Goal: Information Seeking & Learning: Learn about a topic

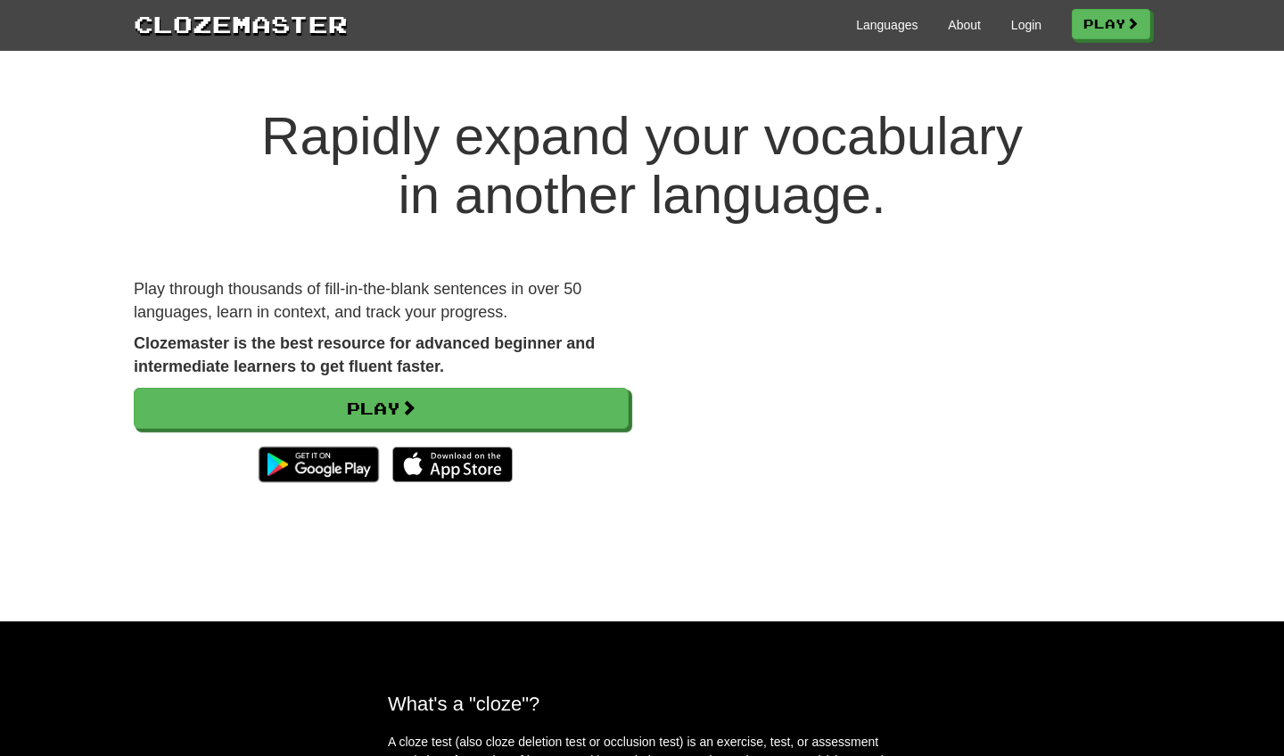
click at [921, 26] on link "Login" at bounding box center [1026, 25] width 30 height 18
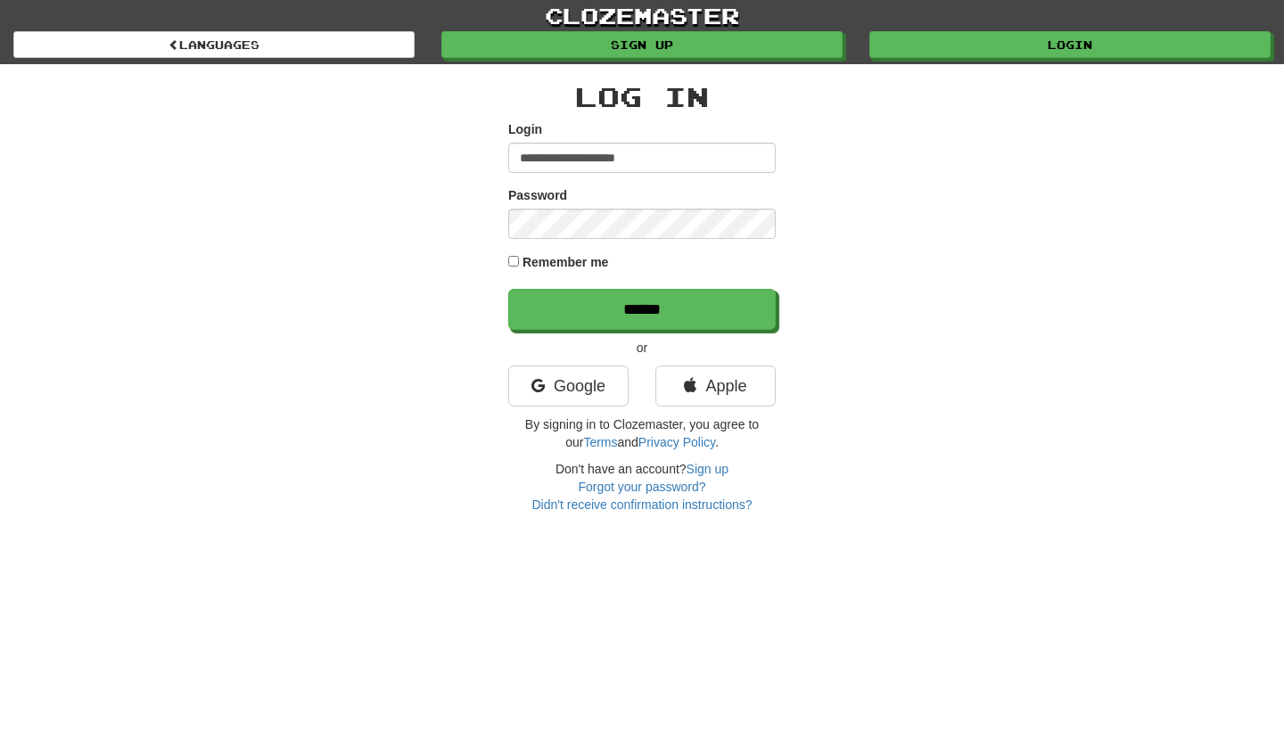
type input "**********"
click at [642, 309] on input "******" at bounding box center [642, 309] width 268 height 41
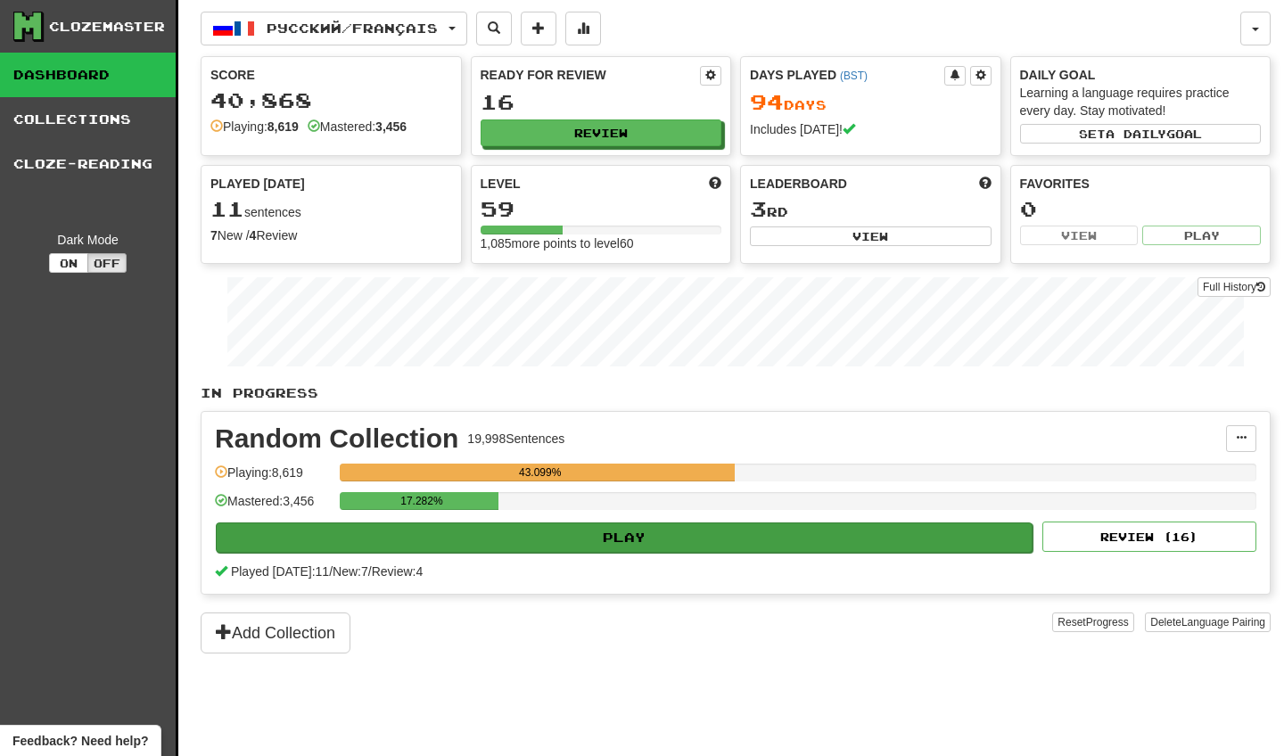
click at [412, 534] on button "Play" at bounding box center [624, 538] width 817 height 30
select select "********"
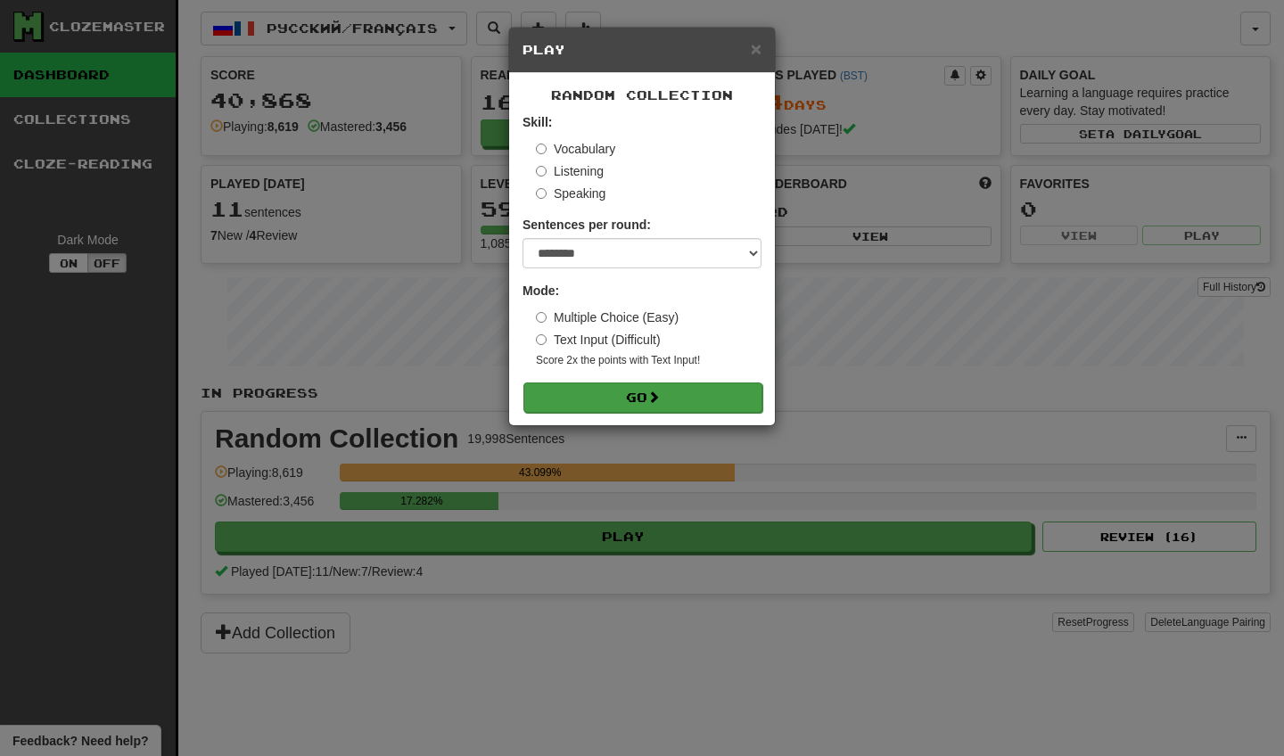
click at [554, 388] on button "Go" at bounding box center [643, 398] width 239 height 30
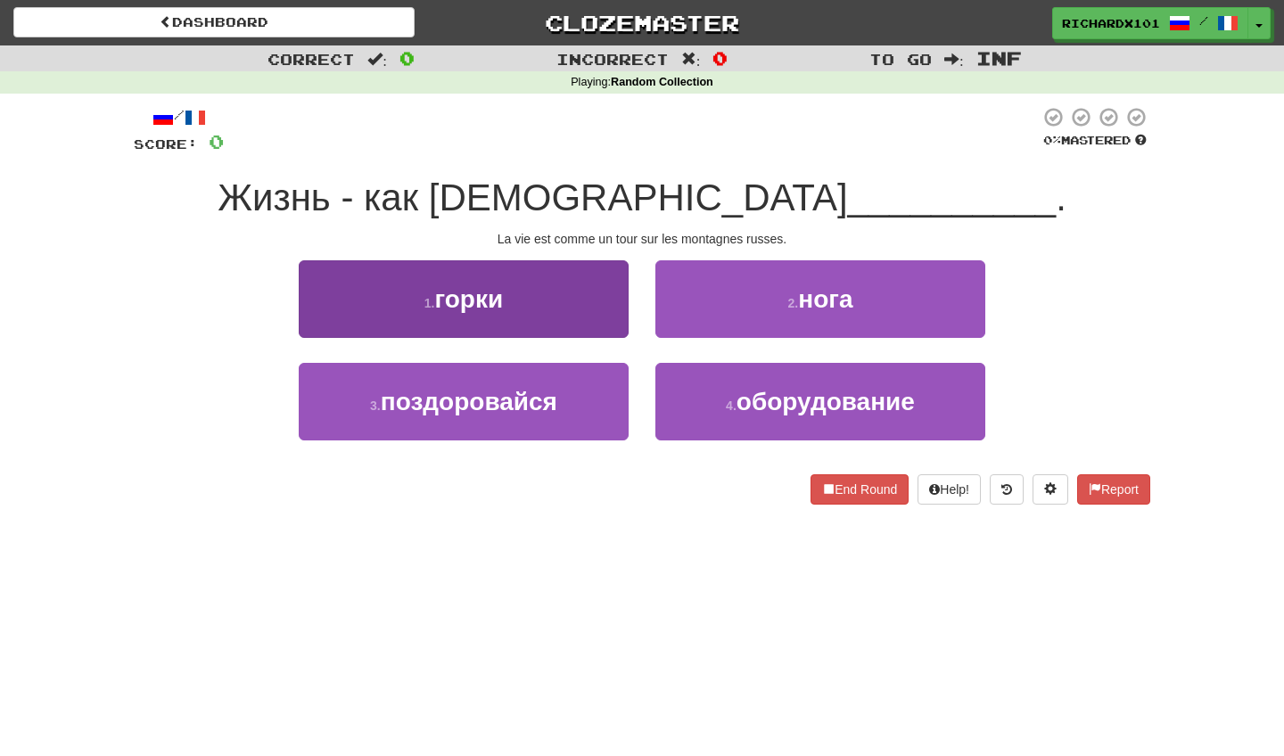
click at [589, 310] on button "1 . горки" at bounding box center [464, 299] width 330 height 78
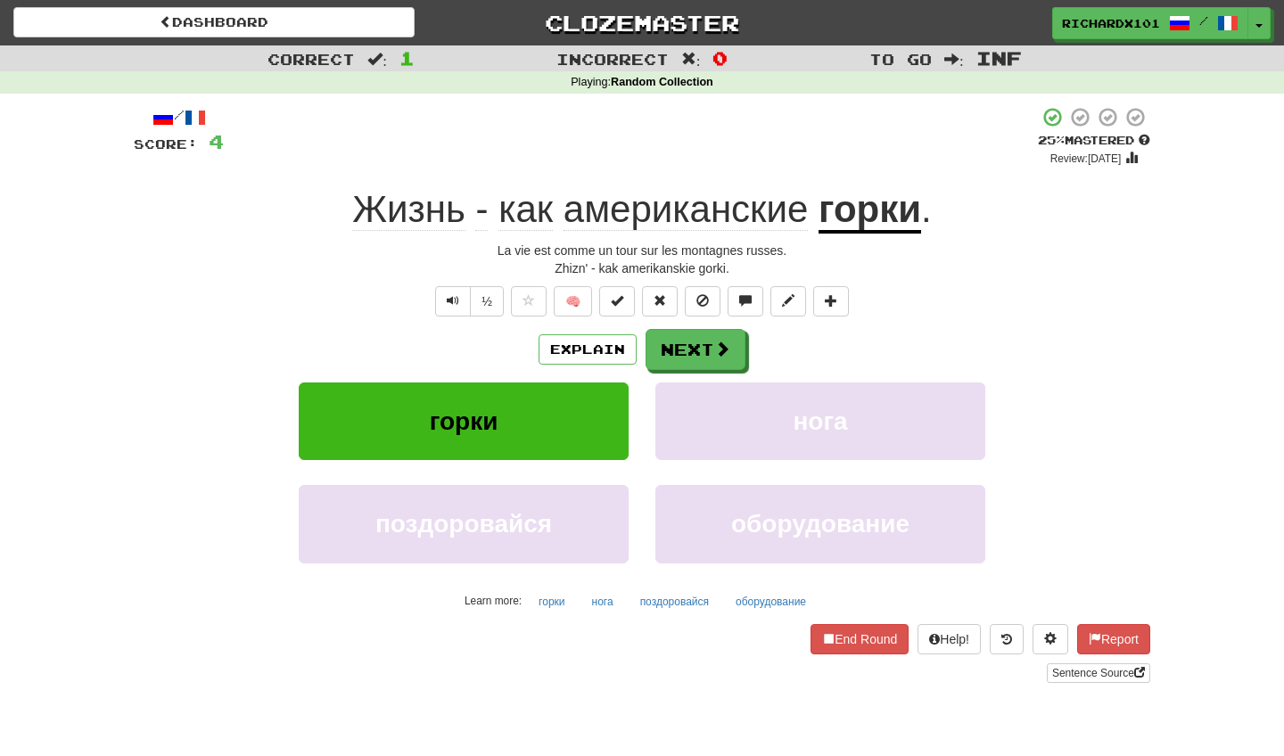
click at [868, 211] on u "горки" at bounding box center [870, 210] width 103 height 45
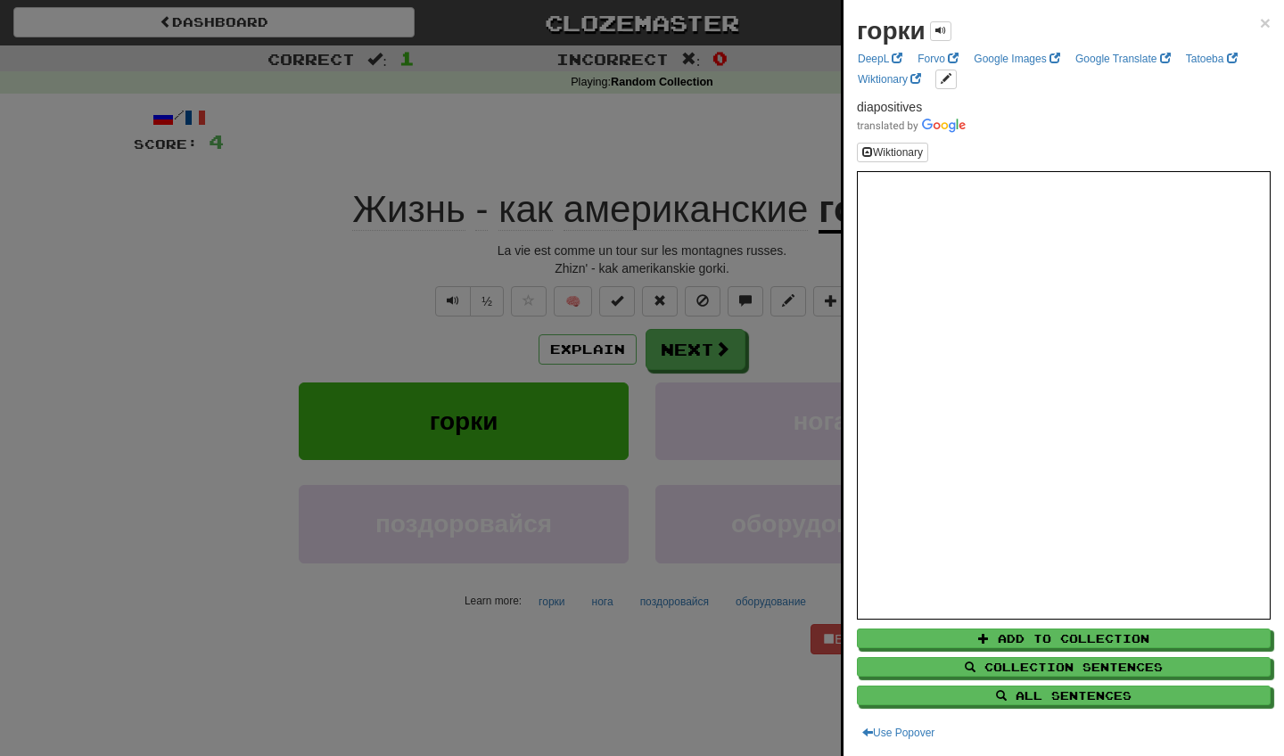
click at [816, 256] on div at bounding box center [642, 378] width 1284 height 756
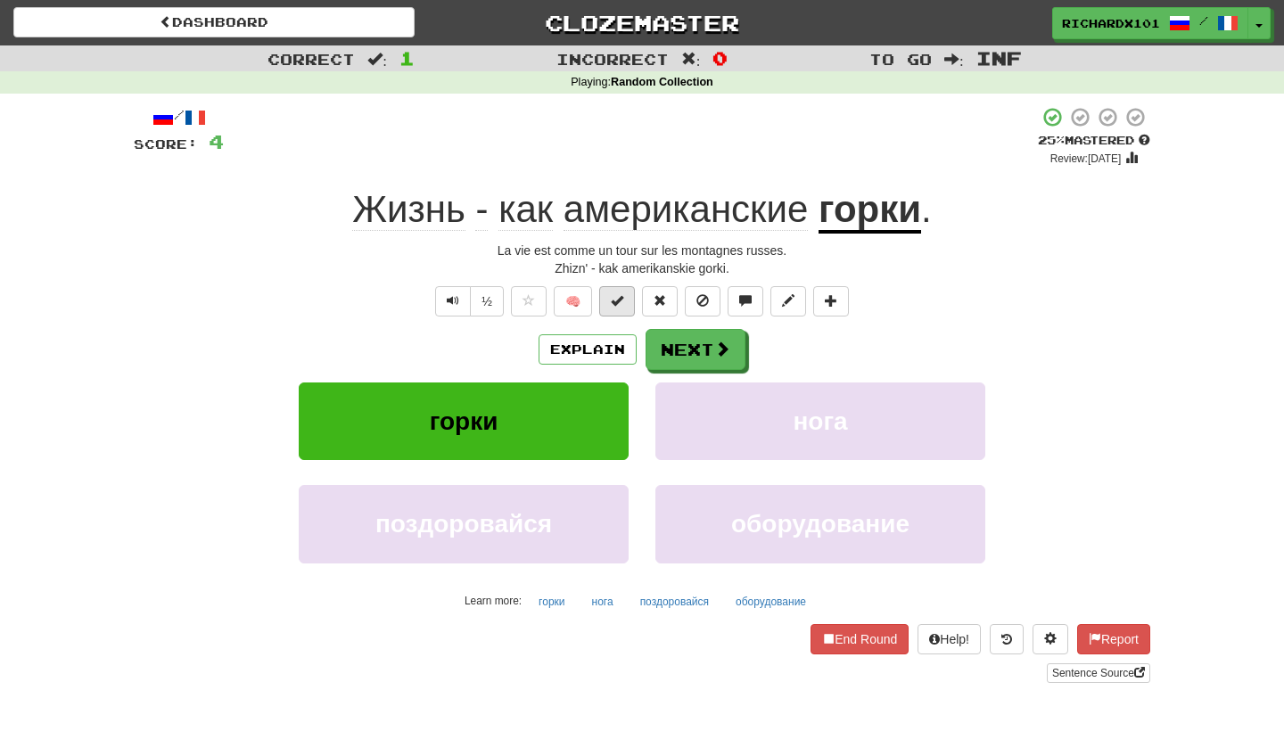
click at [615, 301] on span at bounding box center [617, 300] width 12 height 12
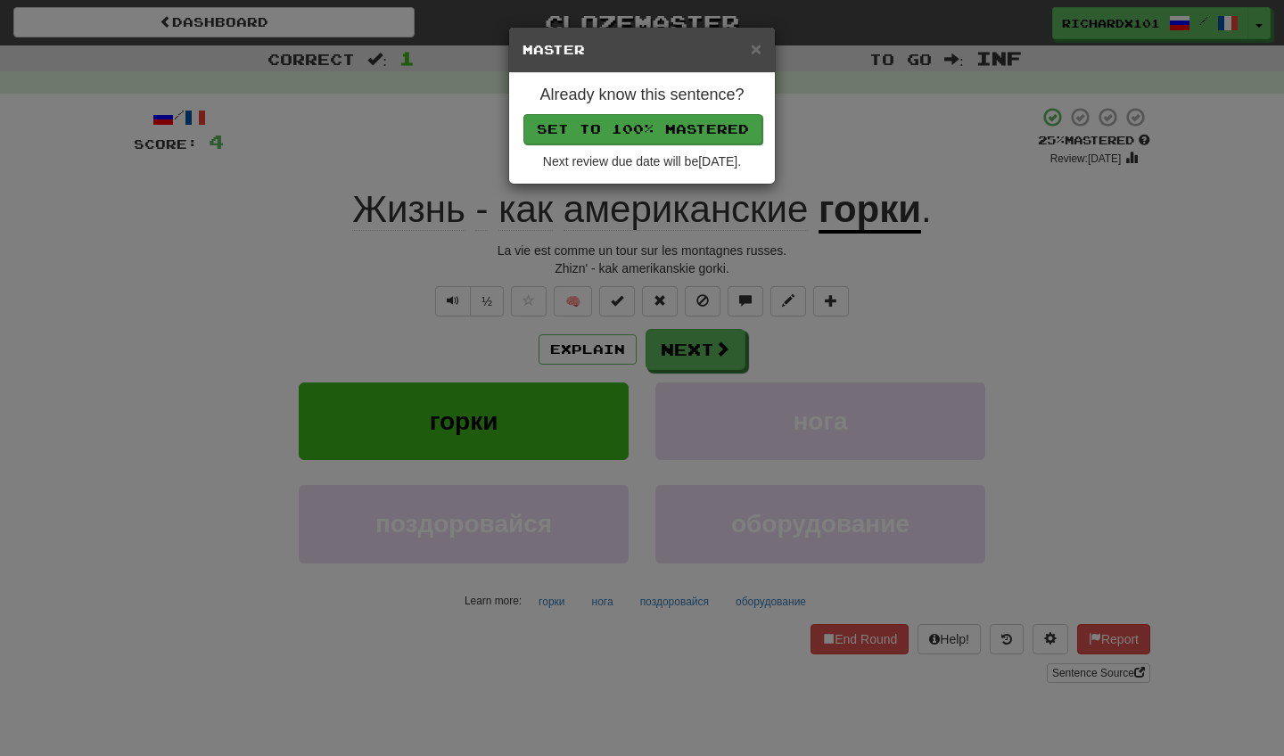
click at [689, 136] on button "Set to 100% Mastered" at bounding box center [643, 129] width 239 height 30
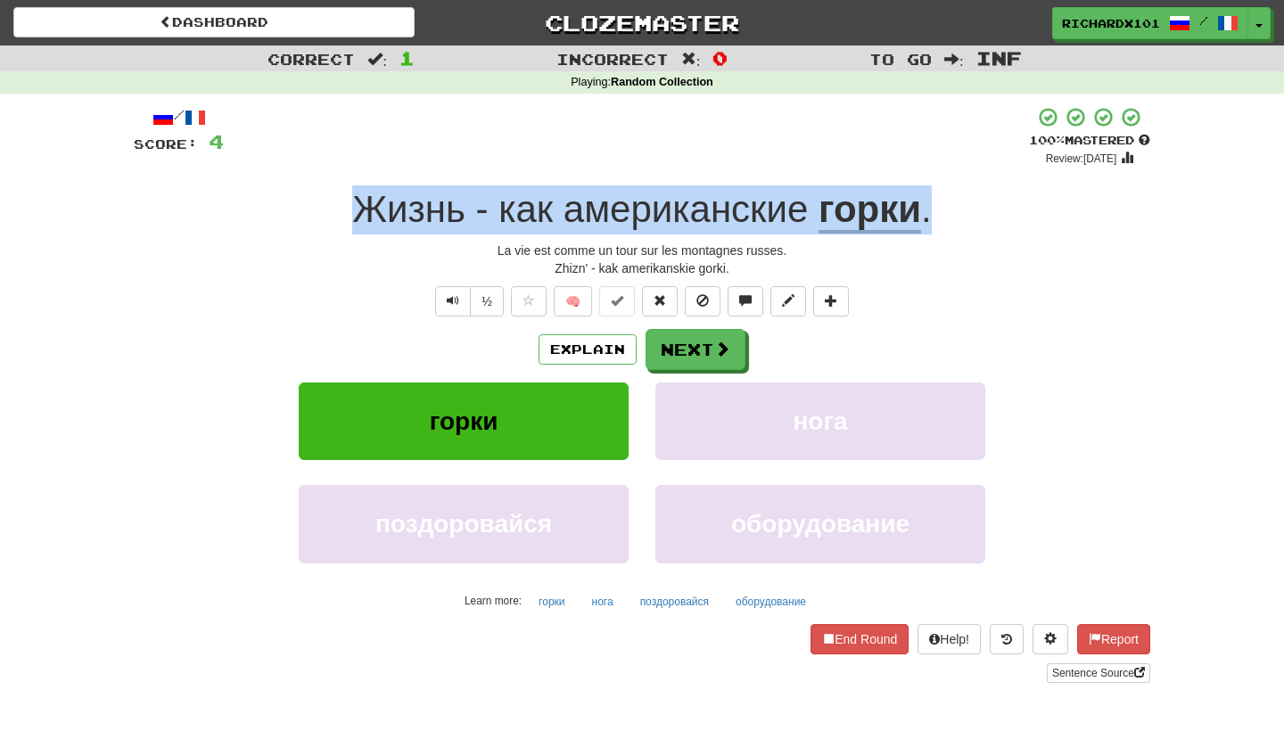
drag, startPoint x: 947, startPoint y: 201, endPoint x: 304, endPoint y: 213, distance: 643.2
click at [304, 213] on div "Жизнь - как американские горки ." at bounding box center [642, 210] width 1017 height 49
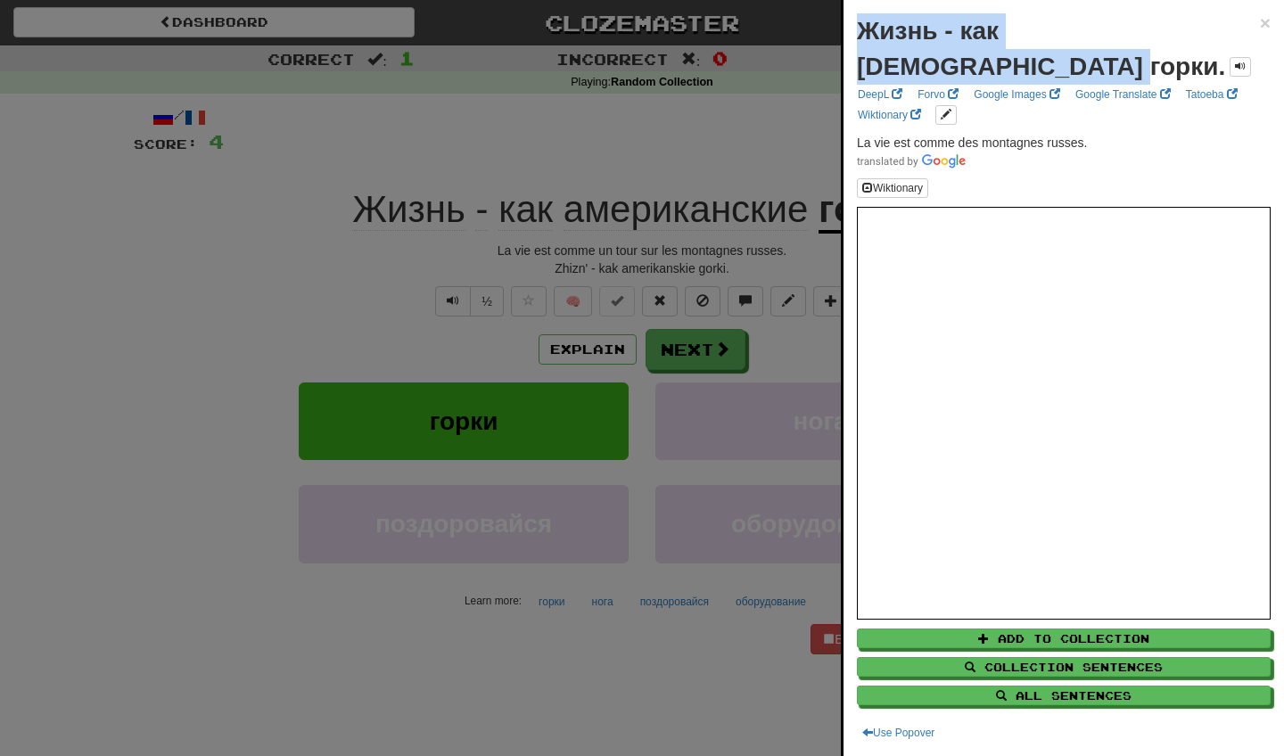
drag, startPoint x: 936, startPoint y: 63, endPoint x: 859, endPoint y: 25, distance: 85.8
click at [859, 25] on div "Жизнь - как американские горки." at bounding box center [1058, 48] width 403 height 71
copy strong "Жизнь - как американские горки."
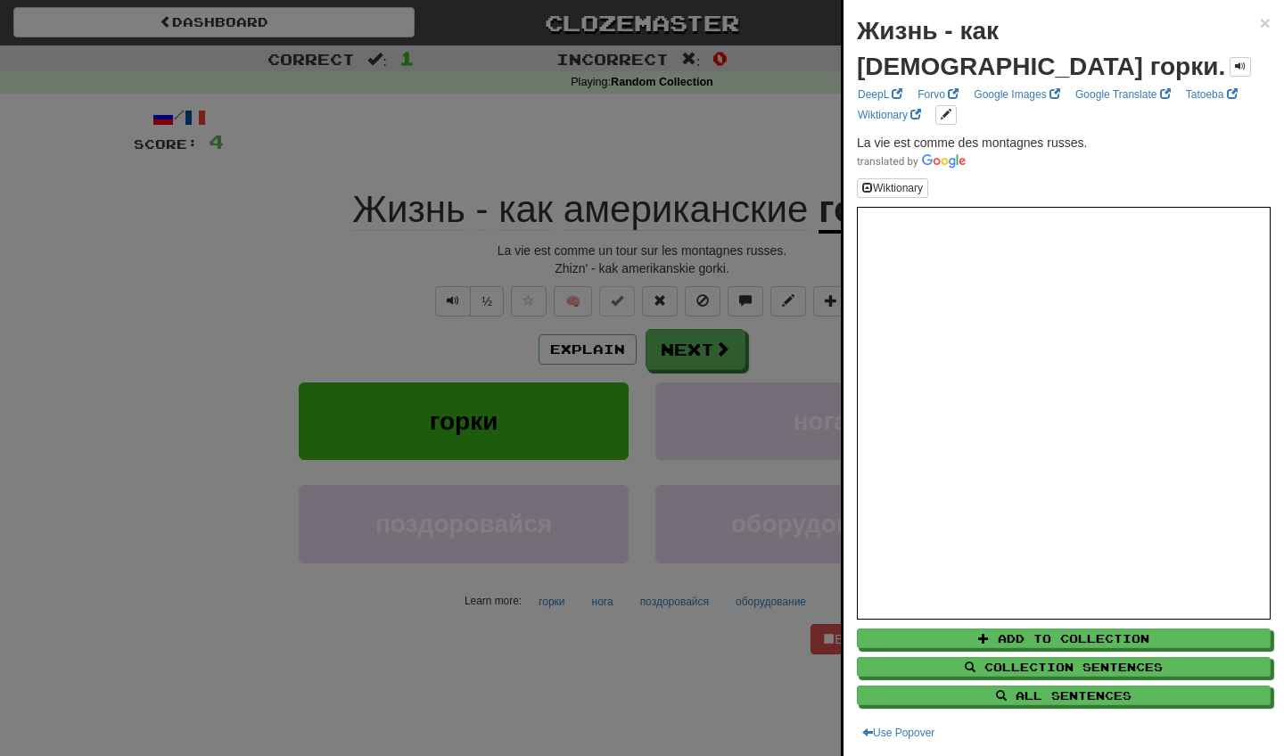
click at [781, 359] on div at bounding box center [642, 378] width 1284 height 756
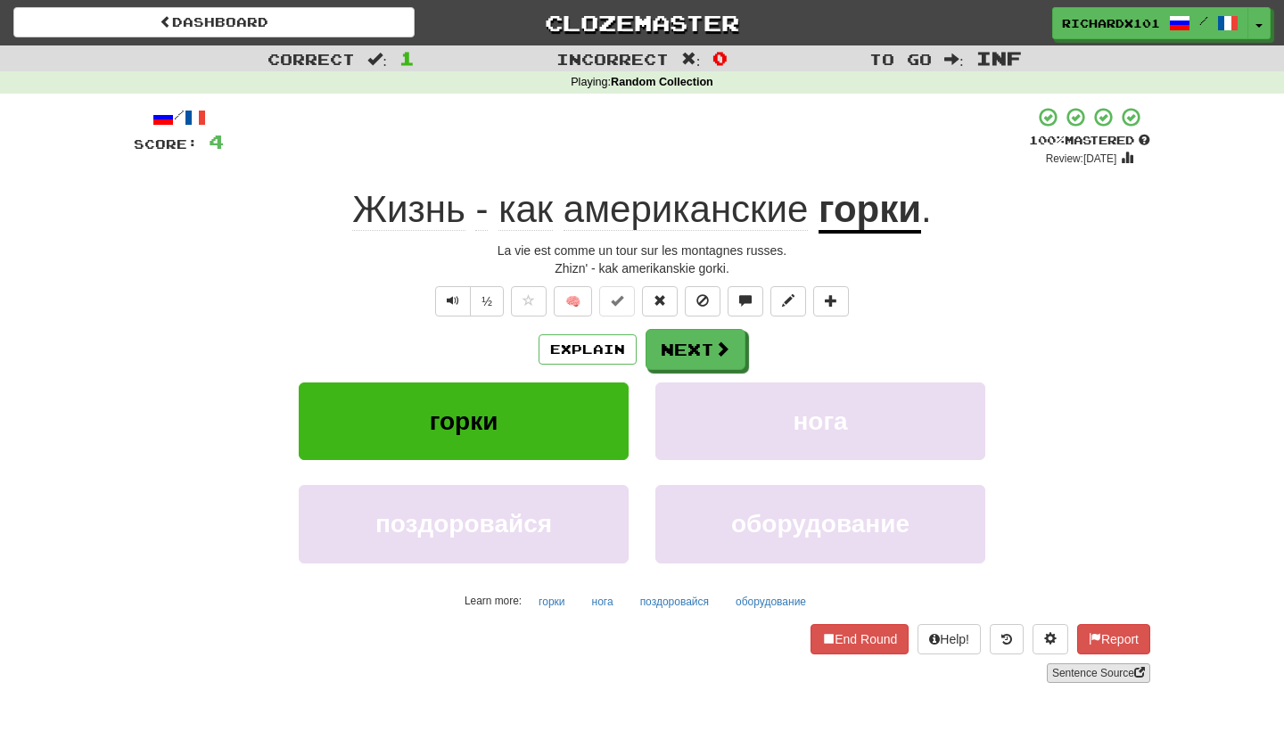
click at [1061, 667] on link "Sentence Source" at bounding box center [1098, 674] width 103 height 20
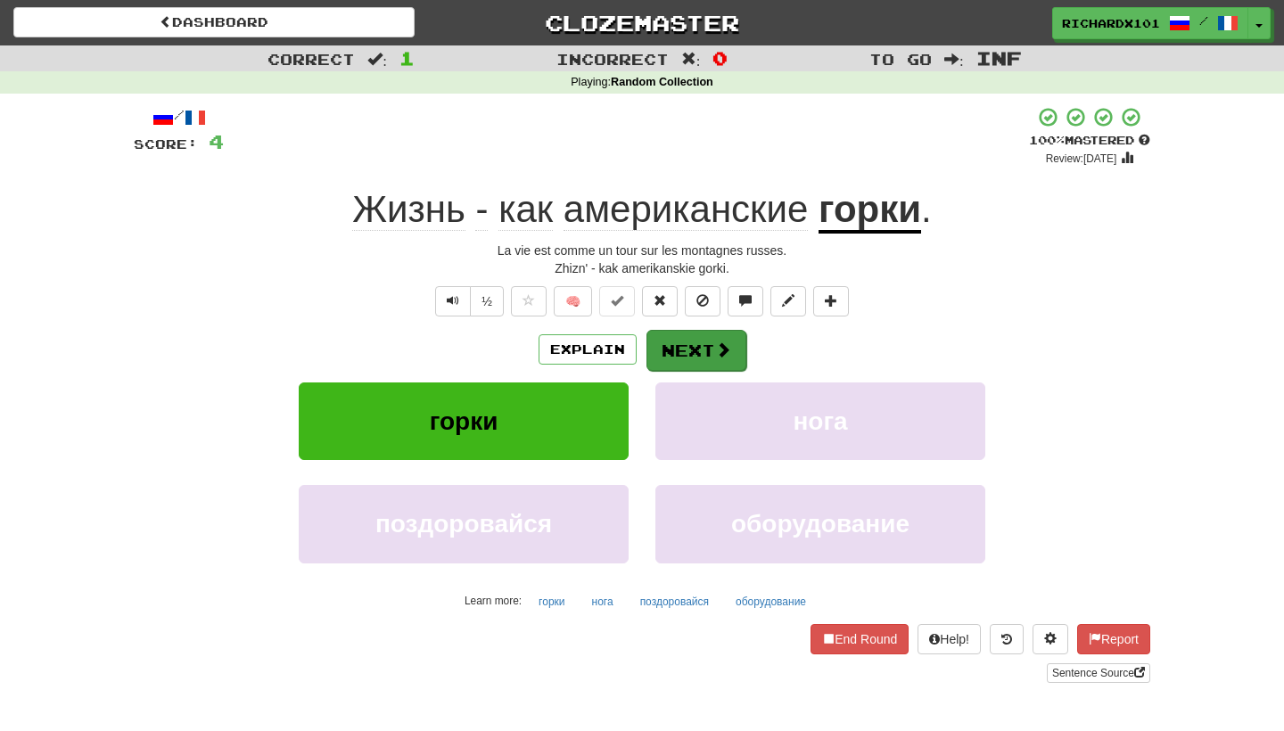
click at [673, 348] on button "Next" at bounding box center [697, 350] width 100 height 41
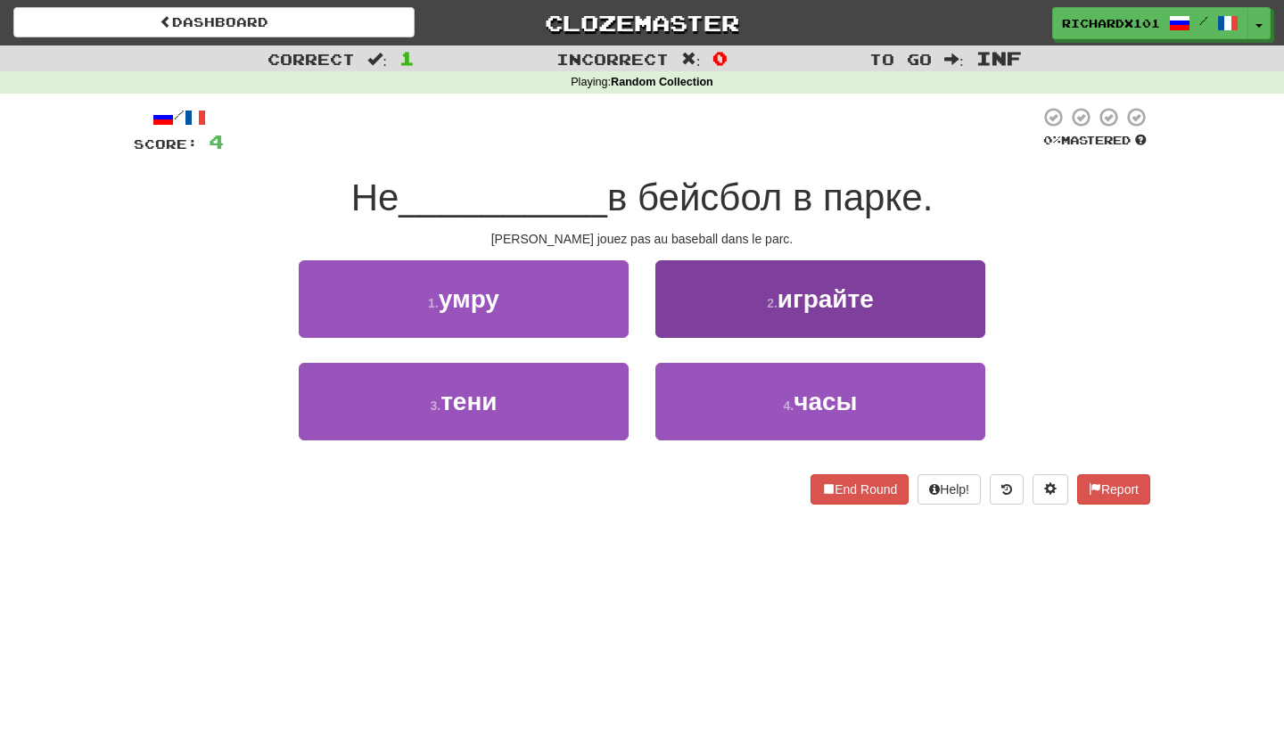
click at [722, 305] on button "2 . играйте" at bounding box center [821, 299] width 330 height 78
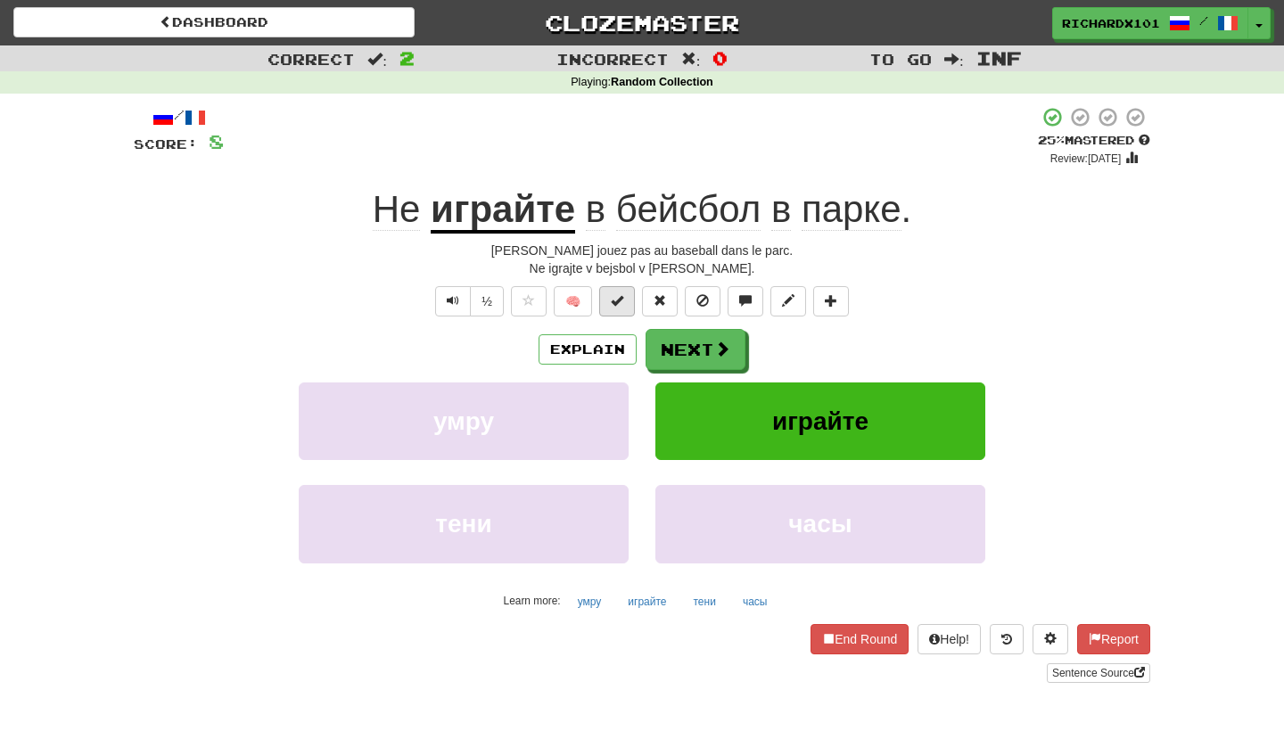
click at [621, 296] on span at bounding box center [617, 300] width 12 height 12
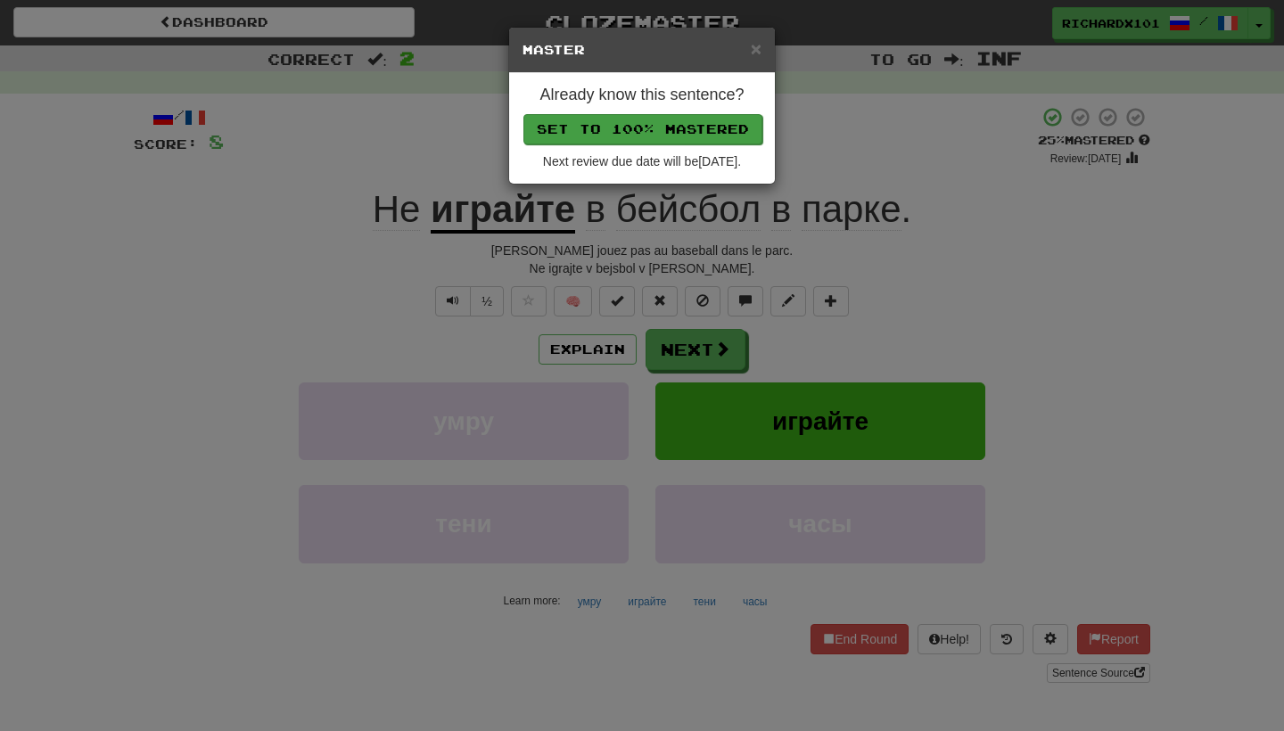
click at [686, 125] on button "Set to 100% Mastered" at bounding box center [643, 129] width 239 height 30
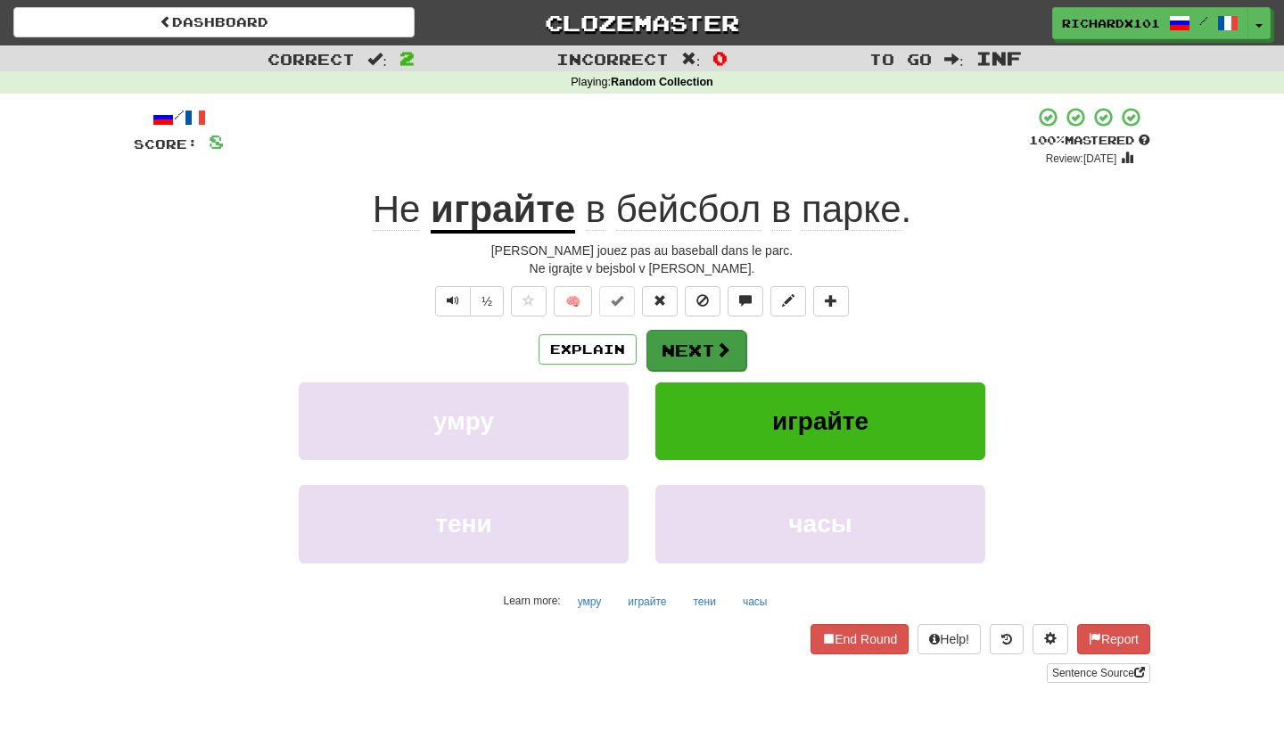
click at [675, 339] on button "Next" at bounding box center [697, 350] width 100 height 41
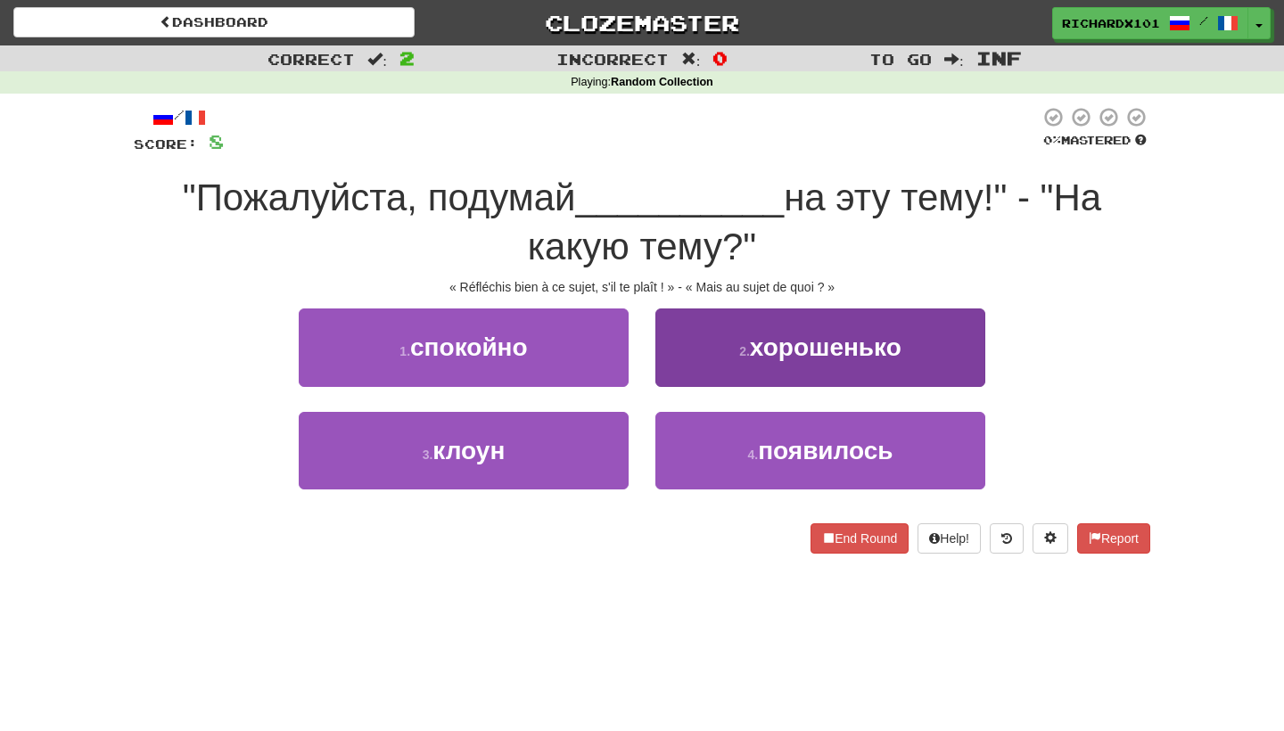
click at [680, 342] on button "2 . хорошенько" at bounding box center [821, 348] width 330 height 78
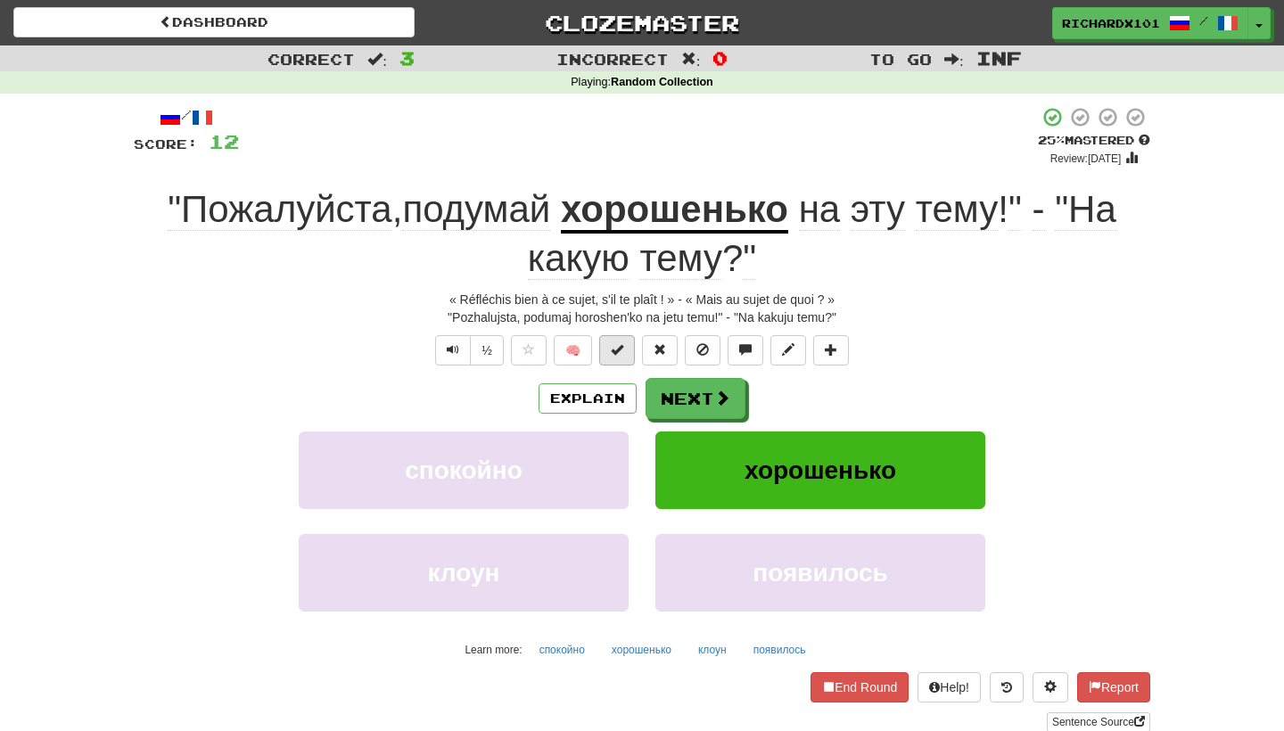
click at [625, 350] on button at bounding box center [617, 350] width 36 height 30
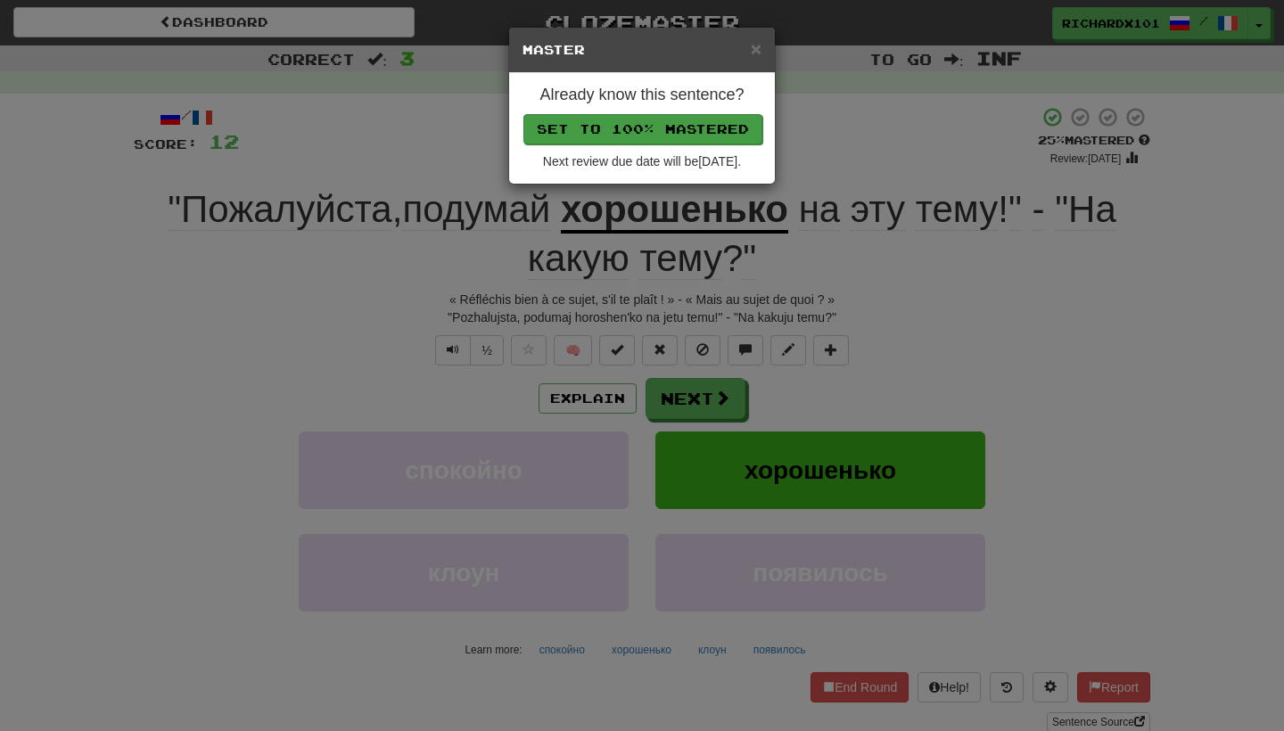
click at [703, 128] on button "Set to 100% Mastered" at bounding box center [643, 129] width 239 height 30
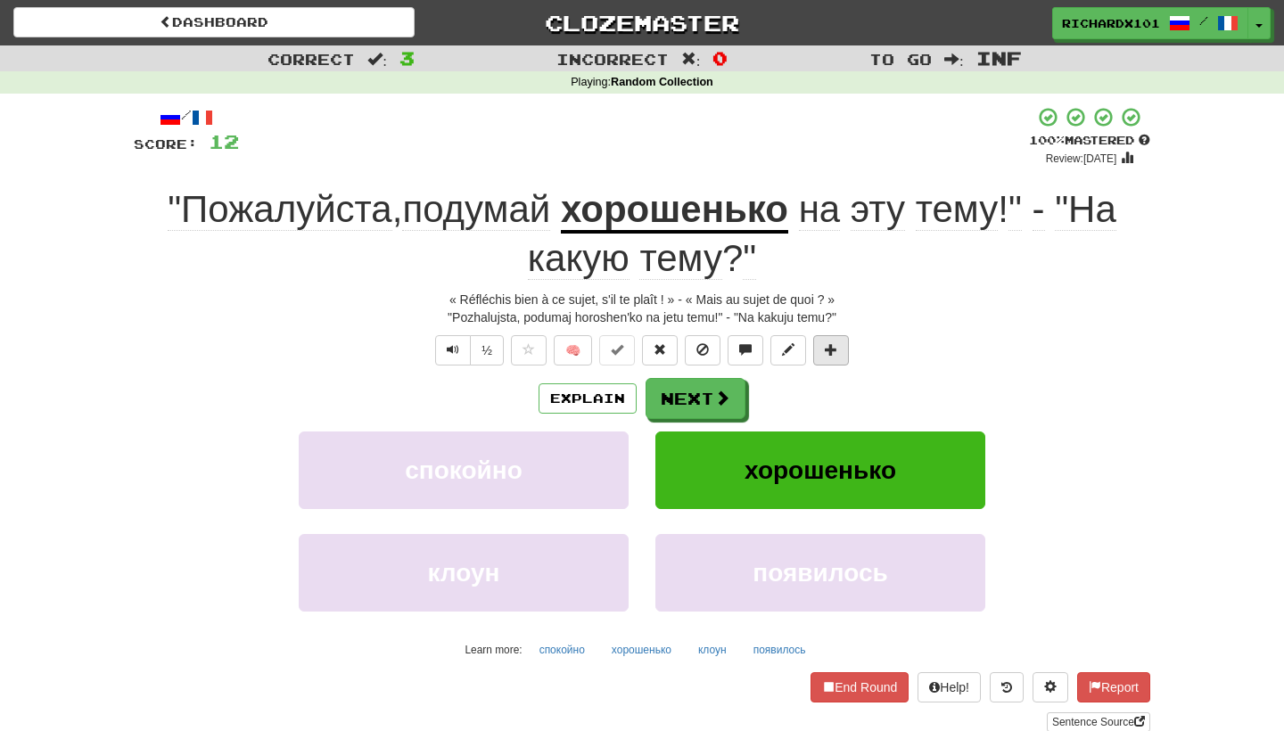
click at [830, 337] on button at bounding box center [831, 350] width 36 height 30
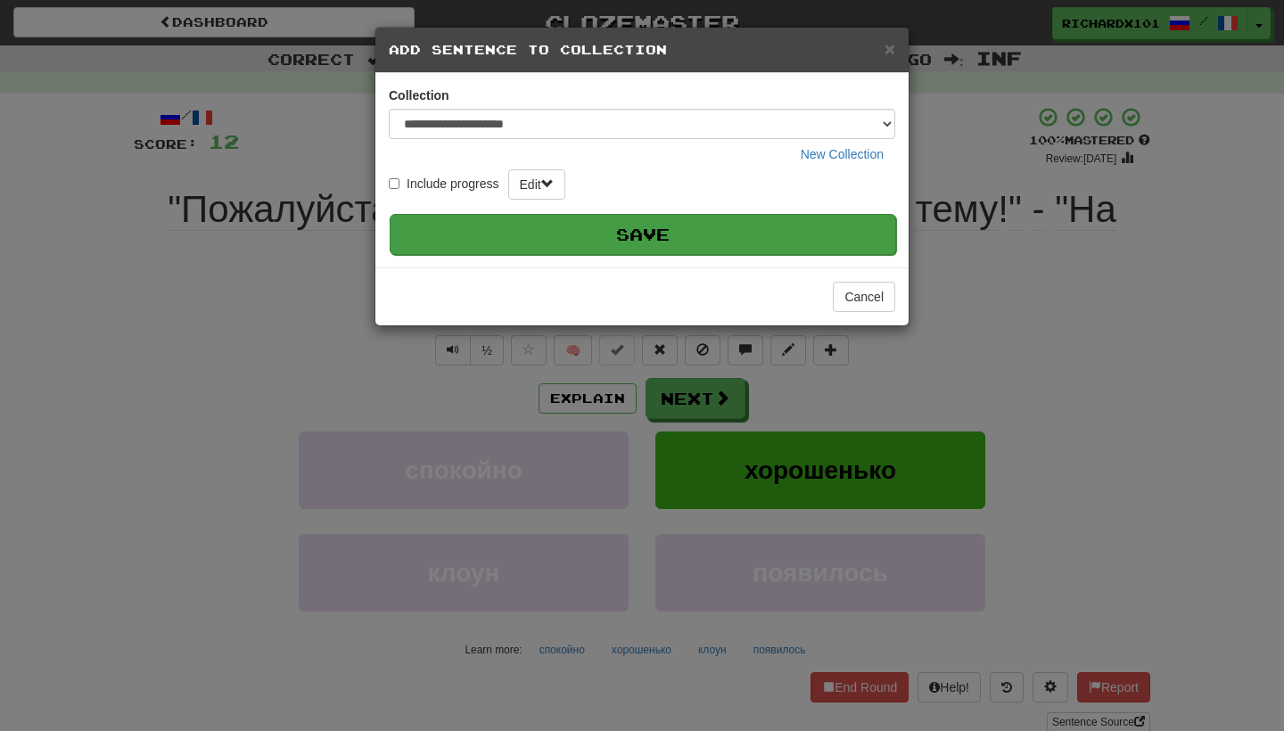
click at [792, 235] on button "Save" at bounding box center [643, 234] width 507 height 41
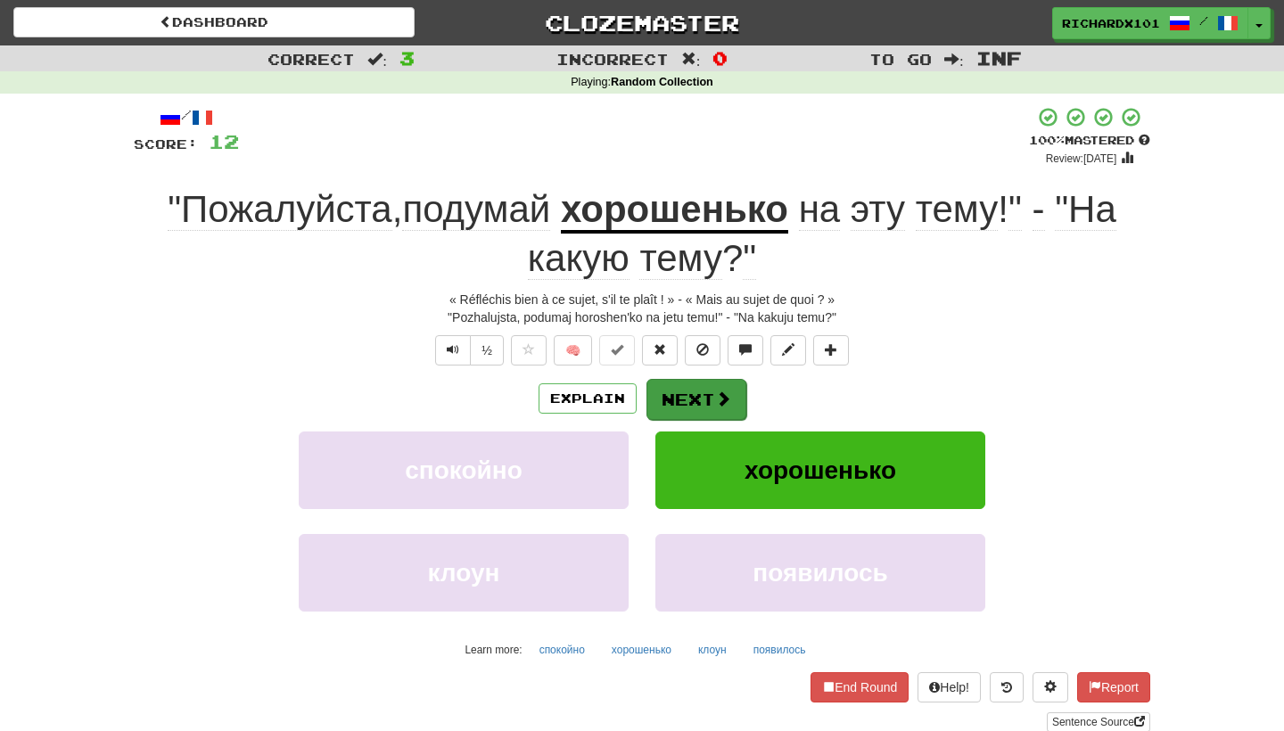
click at [715, 392] on span at bounding box center [723, 399] width 16 height 16
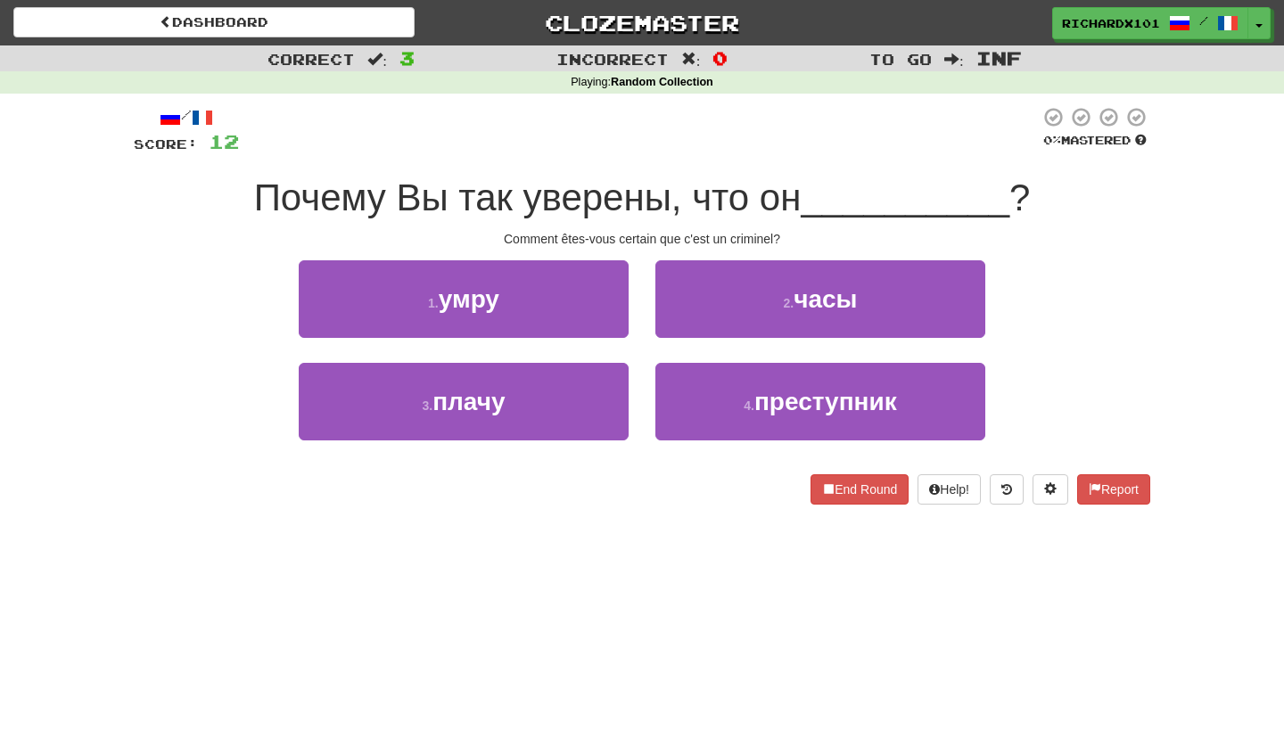
click at [715, 392] on button "4 . преступник" at bounding box center [821, 402] width 330 height 78
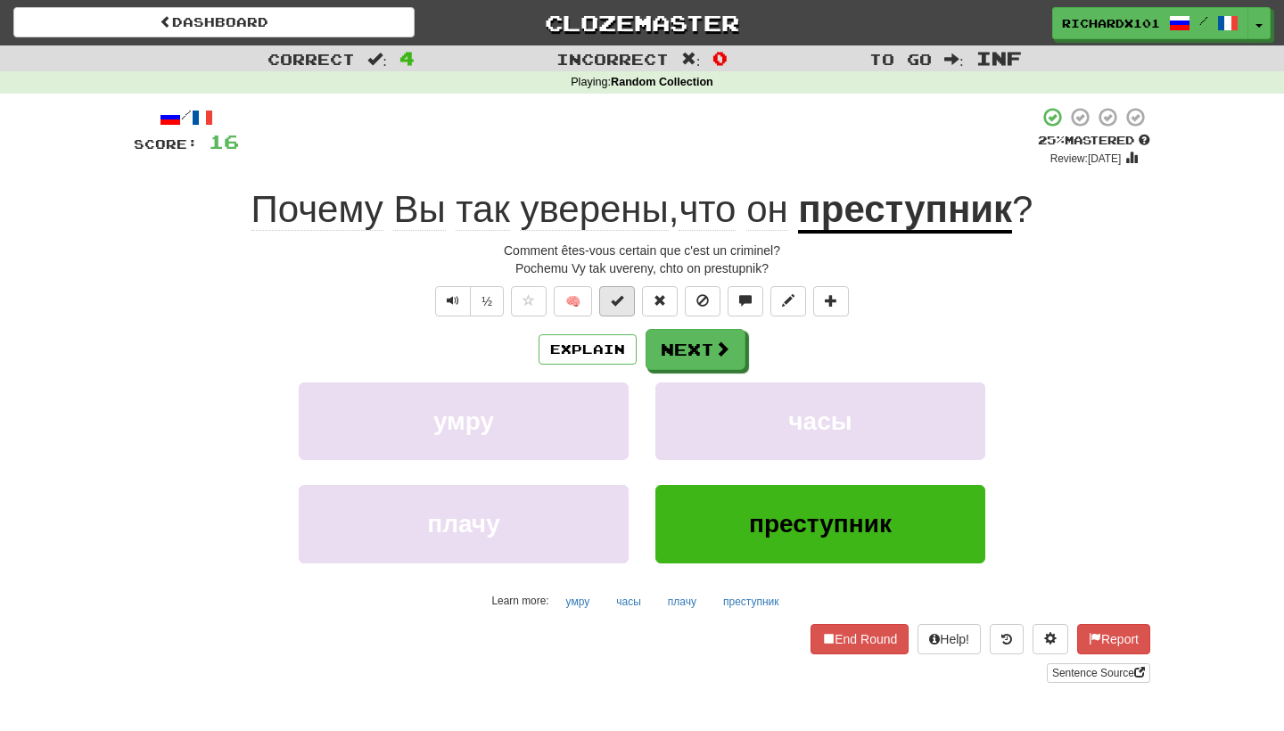
click at [621, 302] on span at bounding box center [617, 300] width 12 height 12
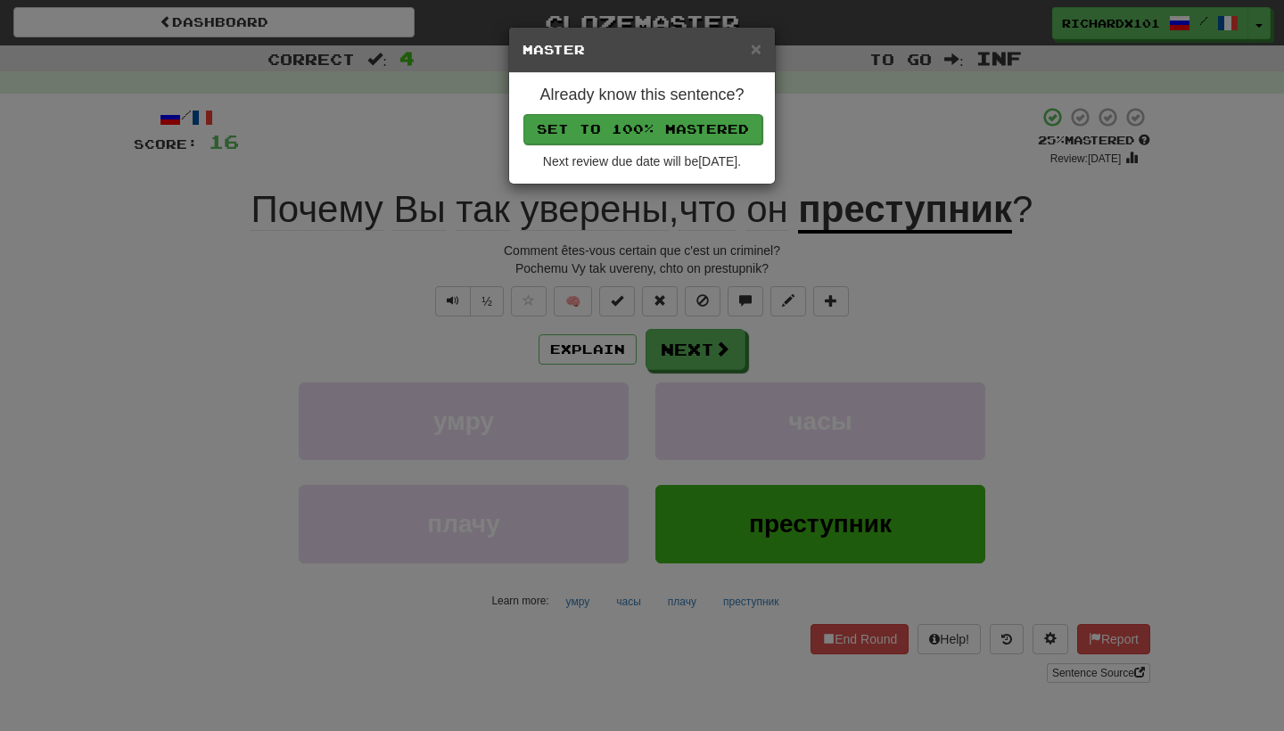
click at [689, 128] on button "Set to 100% Mastered" at bounding box center [643, 129] width 239 height 30
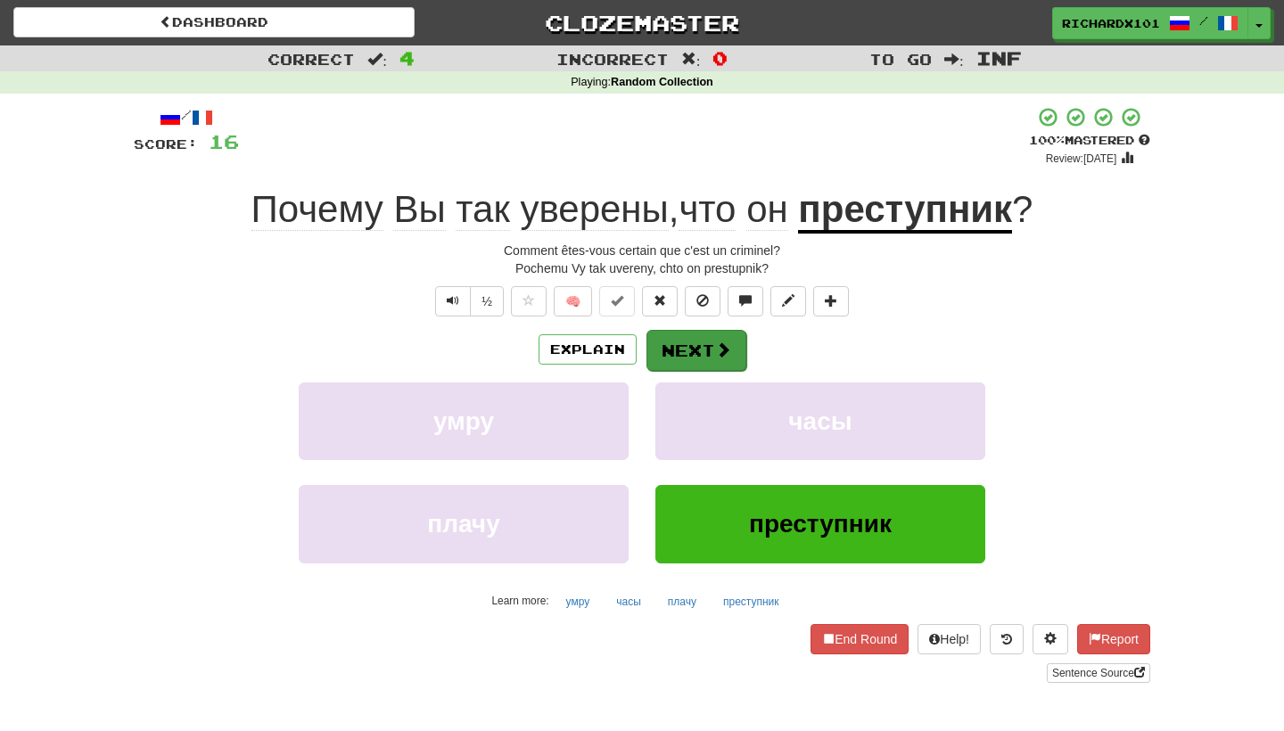
click at [682, 348] on button "Next" at bounding box center [697, 350] width 100 height 41
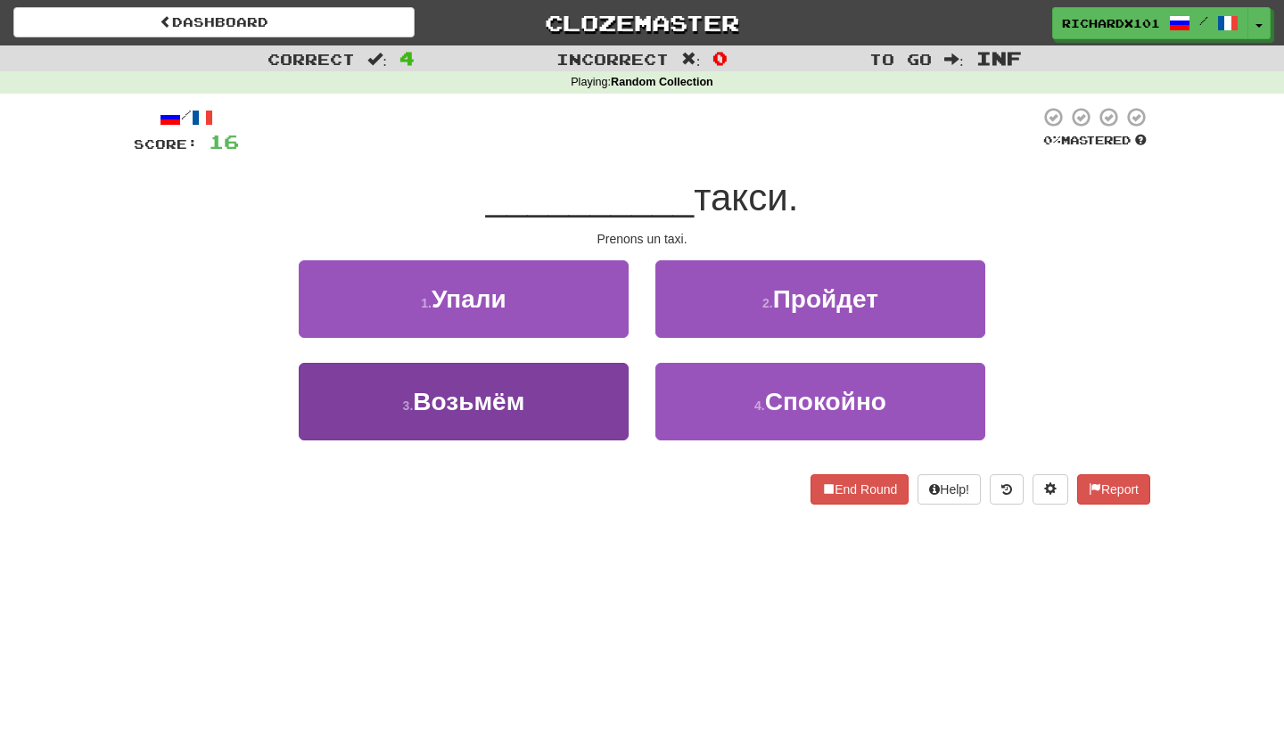
click at [596, 419] on button "3 . Возьмём" at bounding box center [464, 402] width 330 height 78
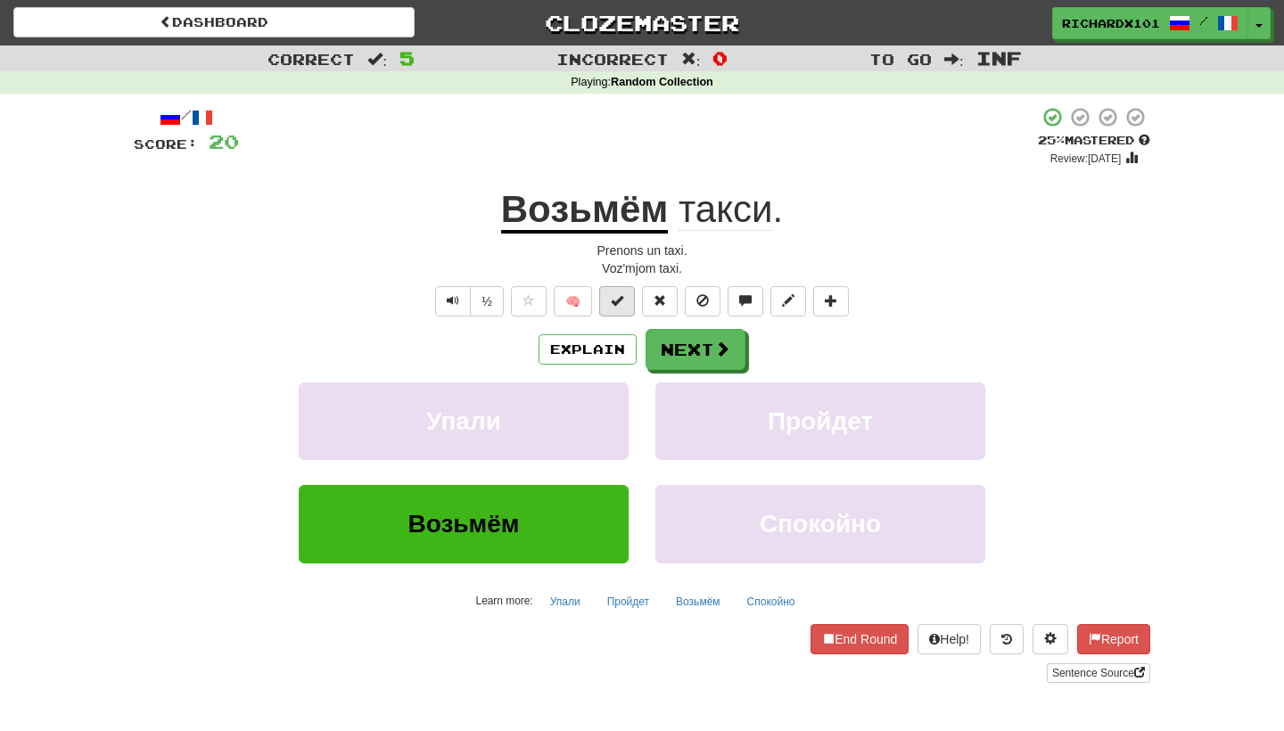
click at [623, 304] on span at bounding box center [617, 300] width 12 height 12
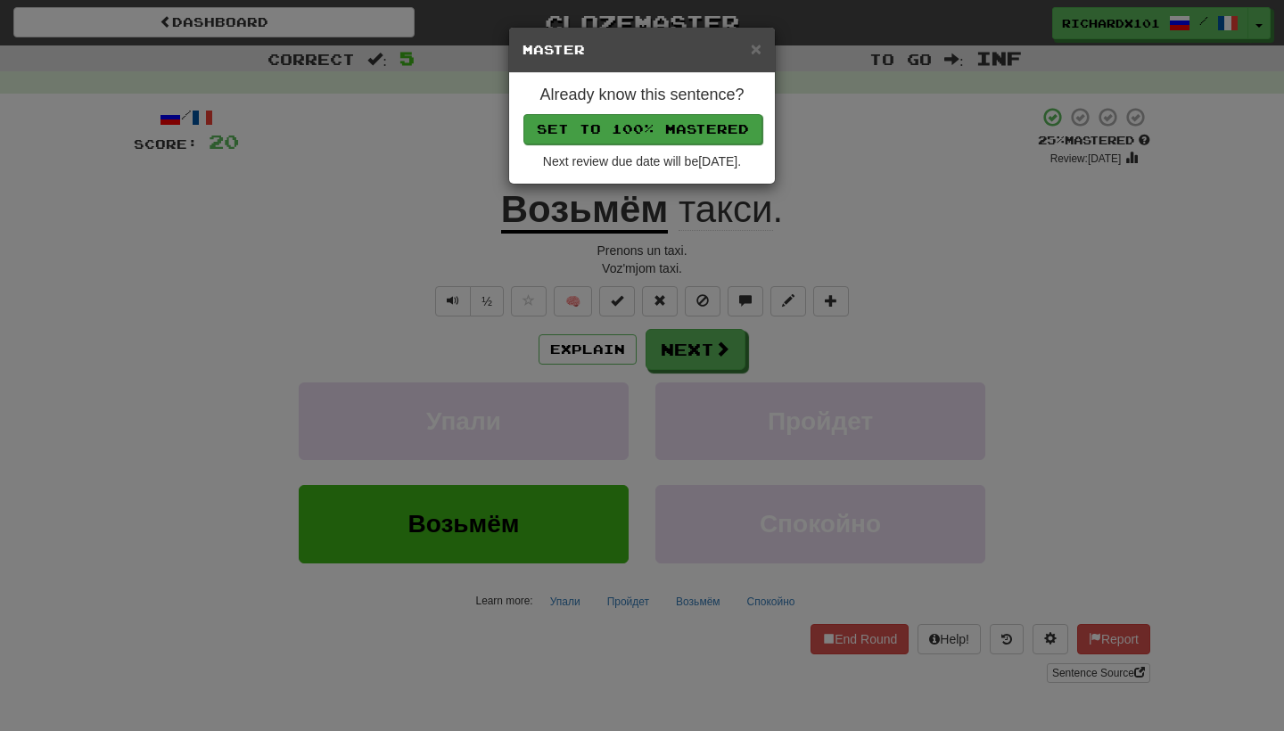
click at [735, 127] on button "Set to 100% Mastered" at bounding box center [643, 129] width 239 height 30
